Goal: Task Accomplishment & Management: Use online tool/utility

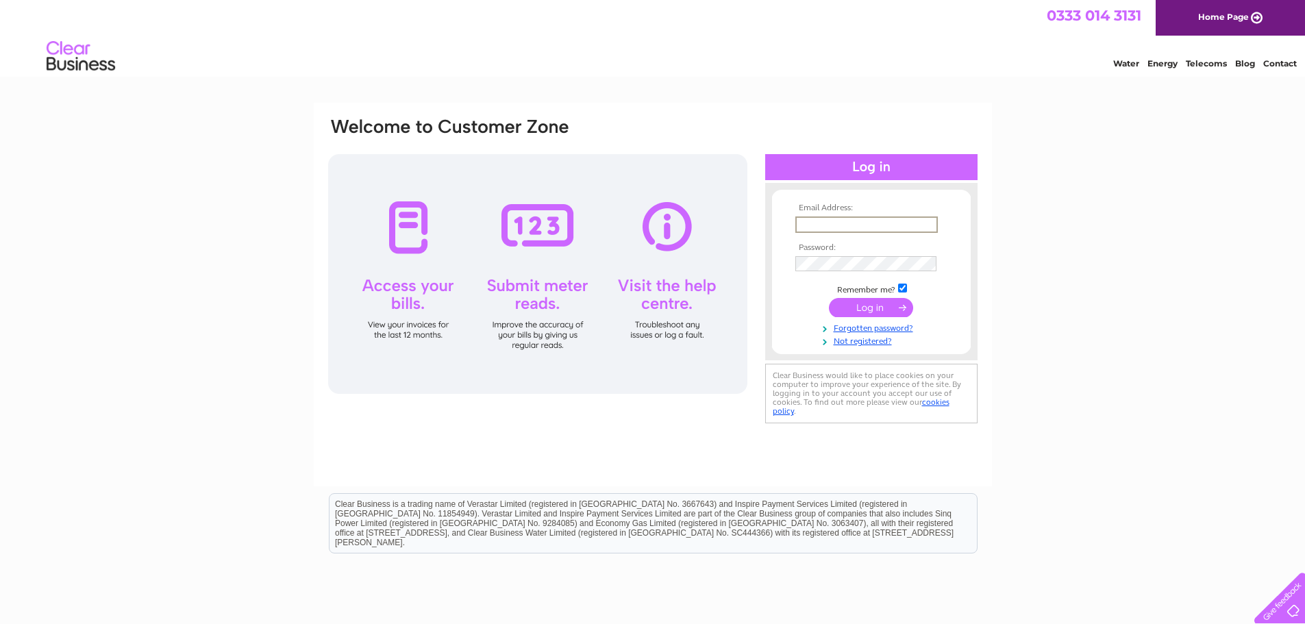
click at [900, 229] on input "text" at bounding box center [866, 224] width 142 height 16
type input "[EMAIL_ADDRESS][DOMAIN_NAME]"
click at [867, 306] on input "submit" at bounding box center [871, 306] width 84 height 19
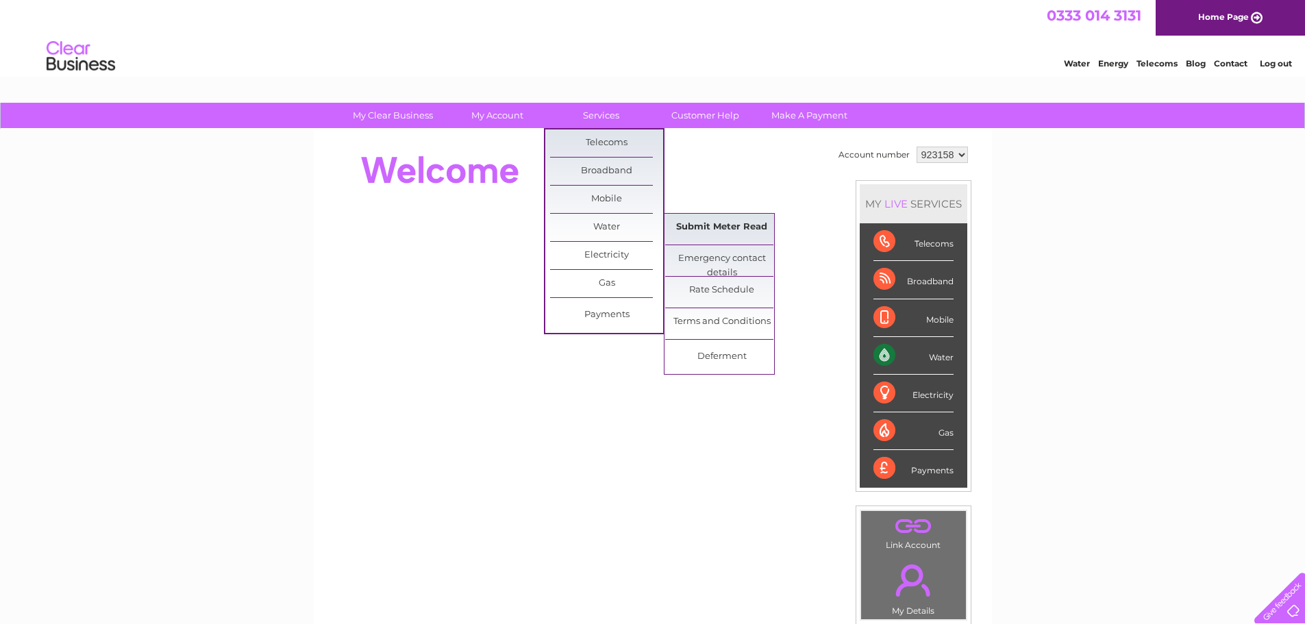
click at [703, 229] on link "Submit Meter Read" at bounding box center [721, 227] width 113 height 27
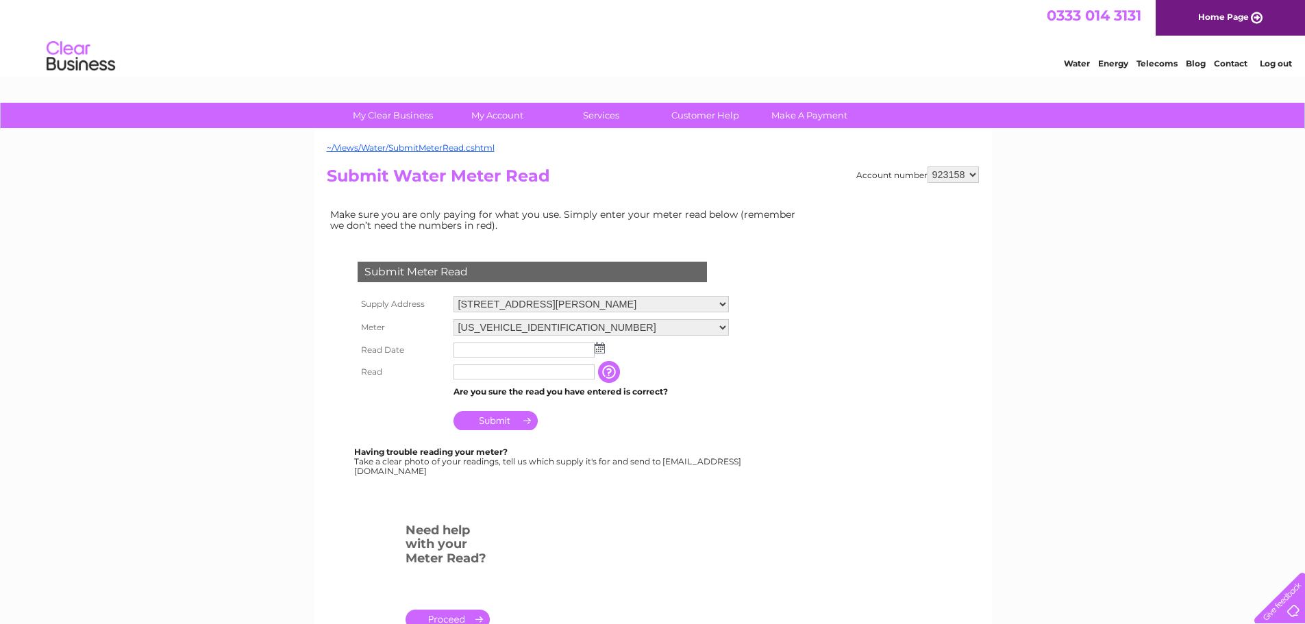
click at [604, 350] on img at bounding box center [599, 347] width 10 height 11
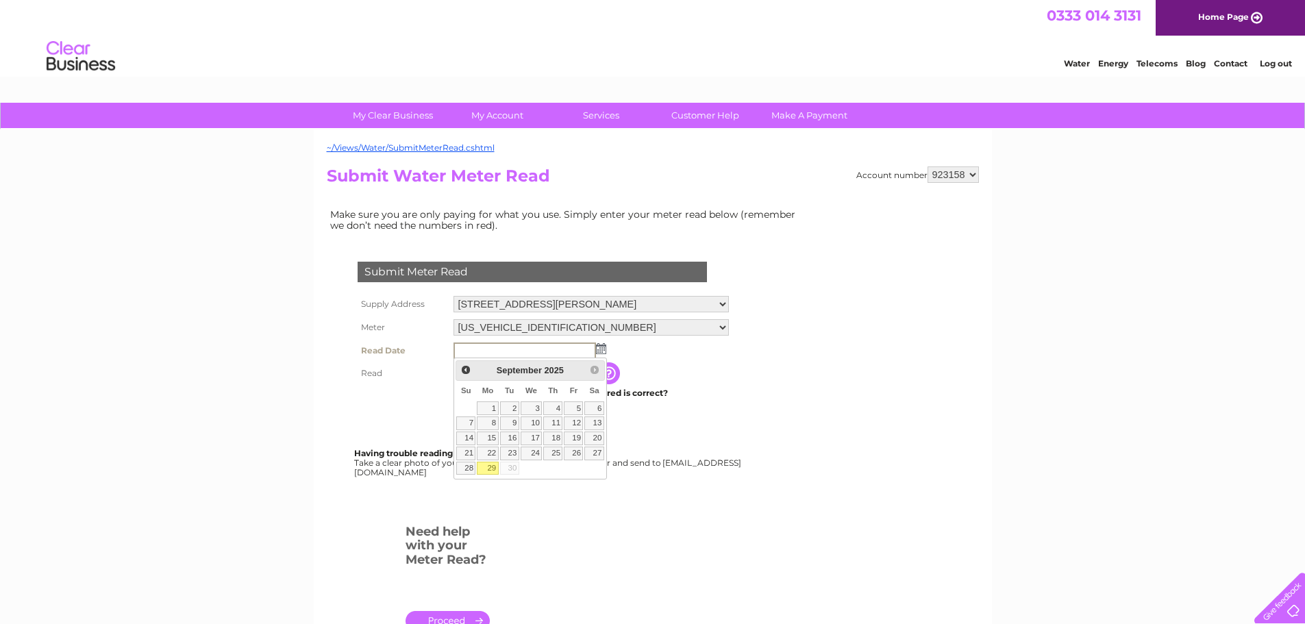
click at [651, 360] on td at bounding box center [591, 350] width 282 height 23
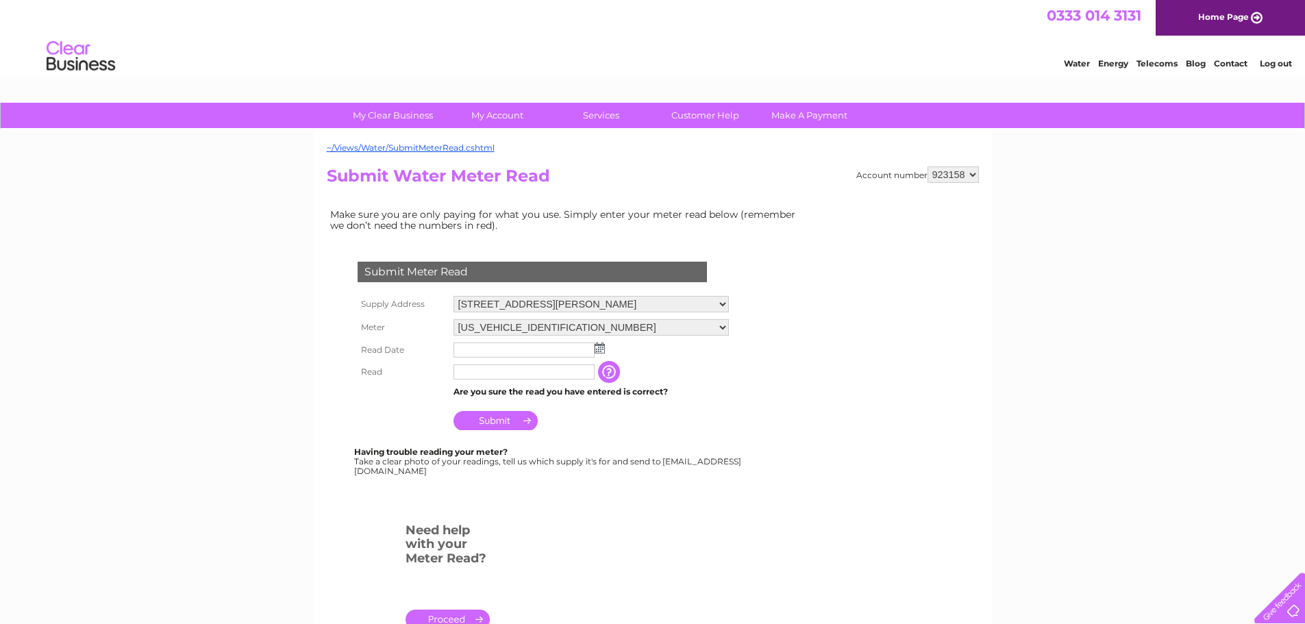
click at [600, 355] on td at bounding box center [591, 350] width 282 height 22
click at [601, 347] on img at bounding box center [599, 347] width 10 height 11
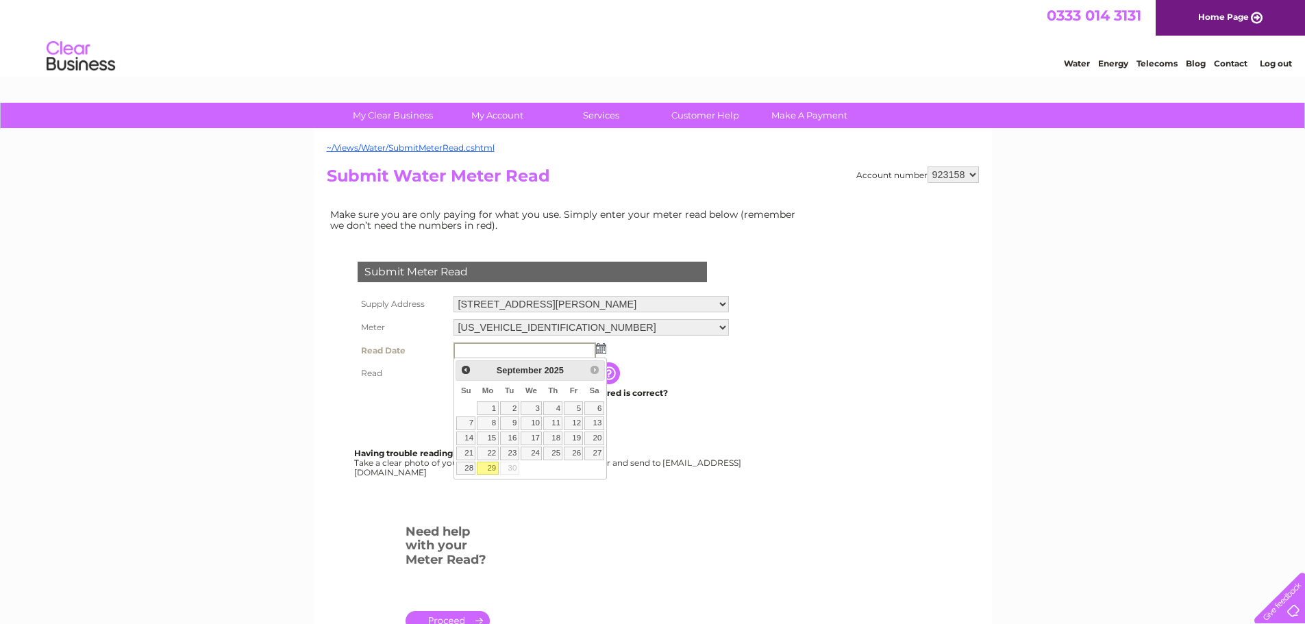
click at [495, 464] on link "29" at bounding box center [487, 469] width 21 height 14
type input "[DATE]"
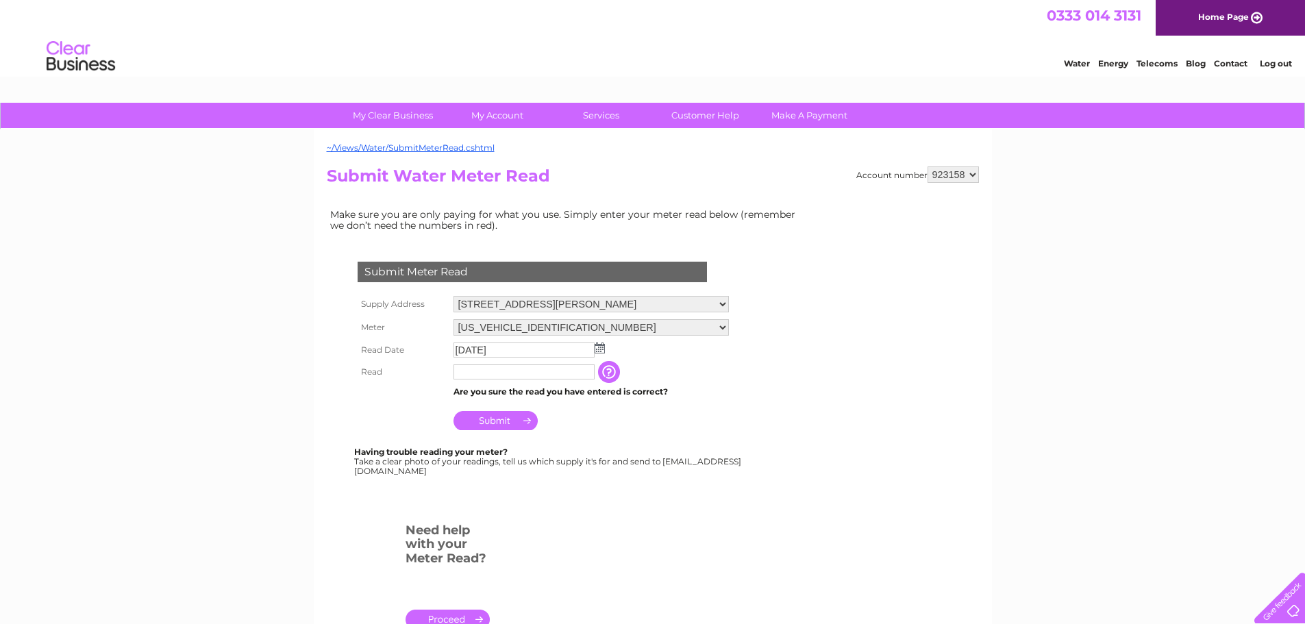
click at [512, 375] on input "text" at bounding box center [523, 371] width 141 height 15
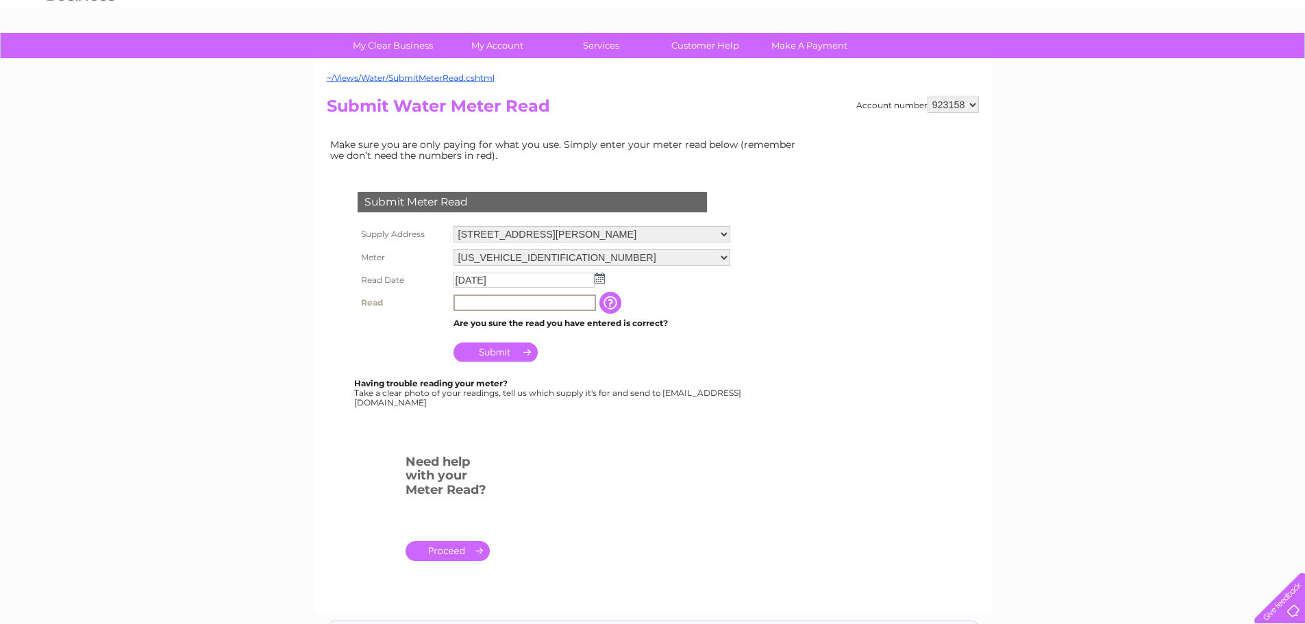
scroll to position [68, 0]
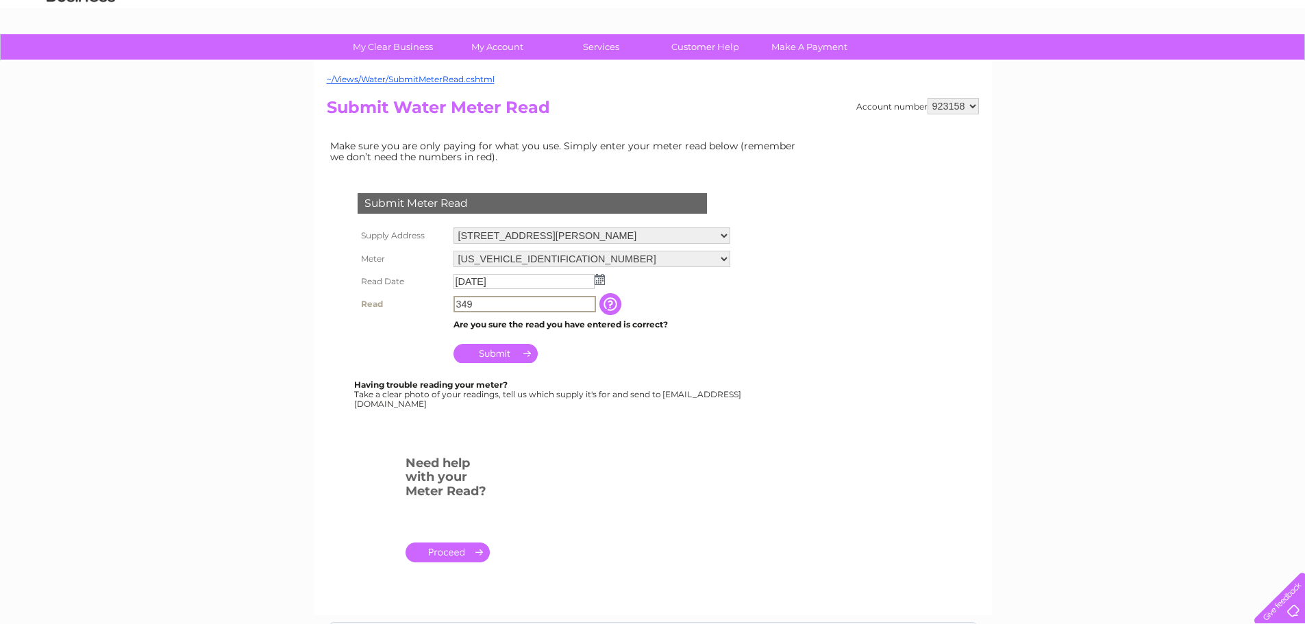
type input "349"
click at [529, 356] on input "Submit" at bounding box center [495, 353] width 84 height 19
